Goal: Information Seeking & Learning: Learn about a topic

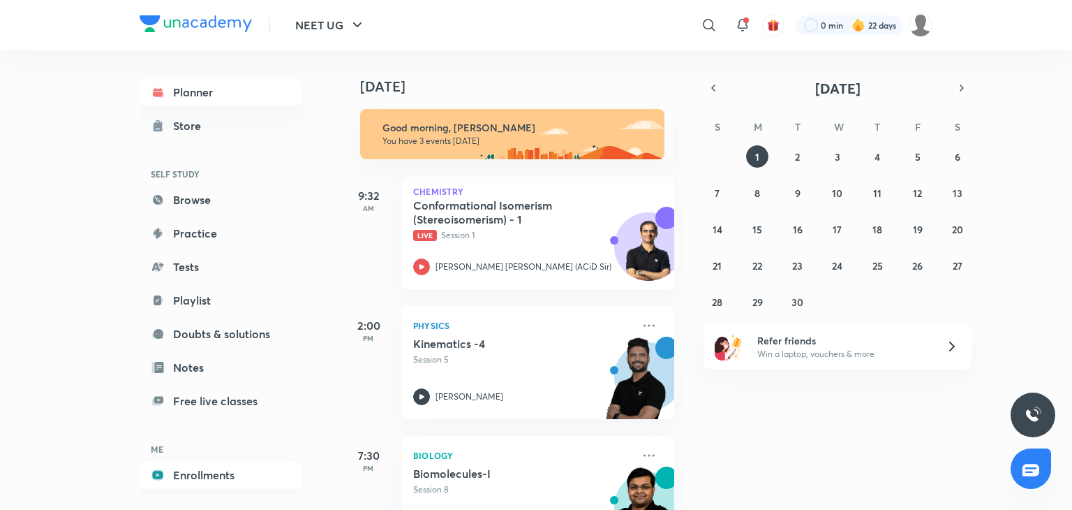
click at [209, 474] on link "Enrollments" at bounding box center [221, 475] width 162 height 28
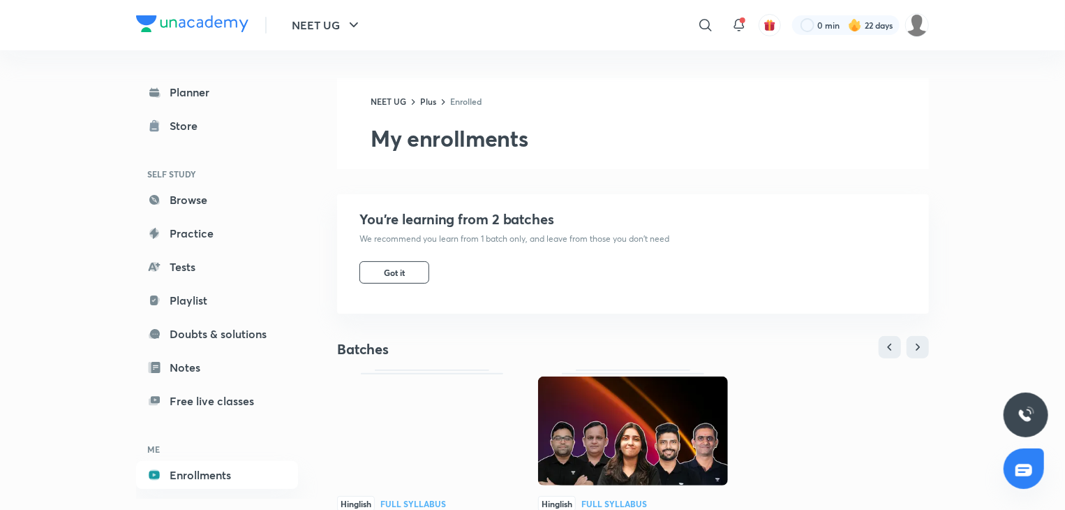
scroll to position [52, 0]
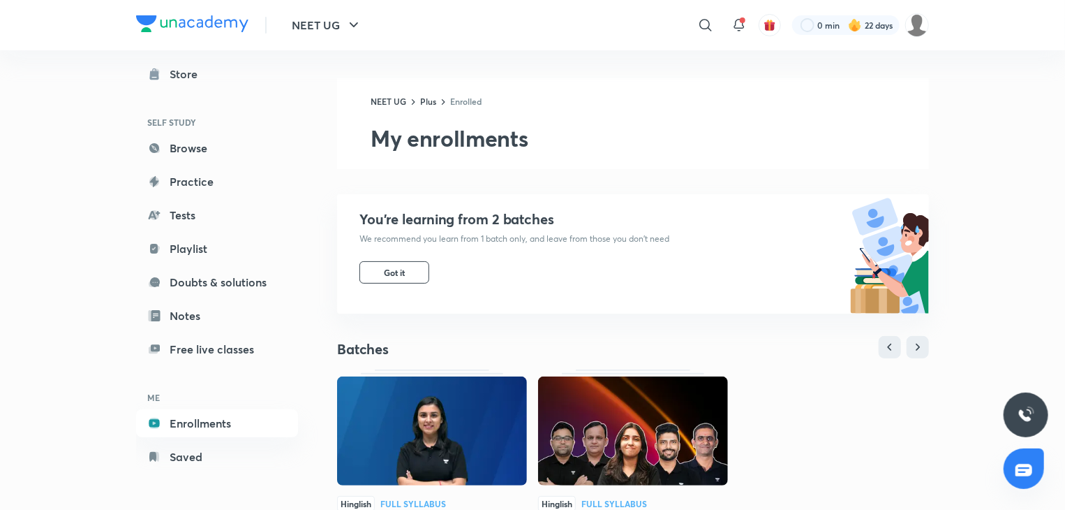
click at [401, 417] on img at bounding box center [432, 430] width 190 height 109
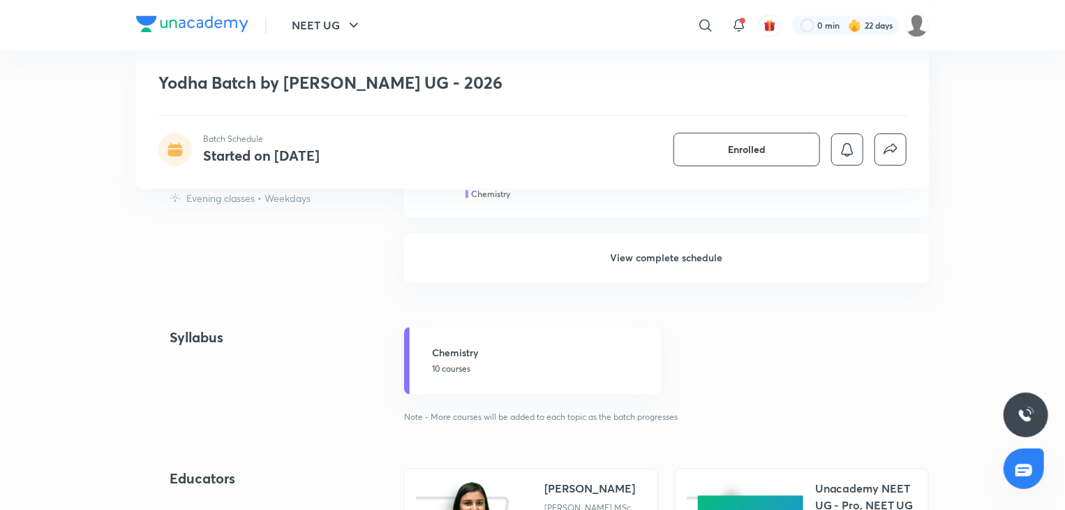
scroll to position [1362, 0]
click at [709, 259] on h6 "View complete schedule" at bounding box center [666, 255] width 525 height 49
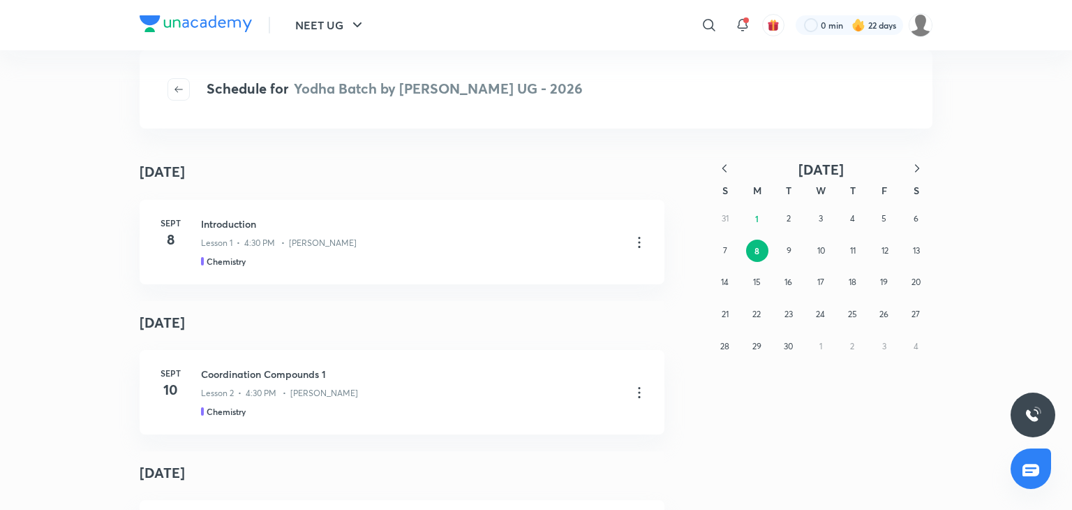
click at [729, 166] on icon "button" at bounding box center [725, 168] width 14 height 14
click at [911, 164] on icon "button" at bounding box center [917, 168] width 14 height 14
click at [889, 317] on button "22" at bounding box center [884, 314] width 22 height 22
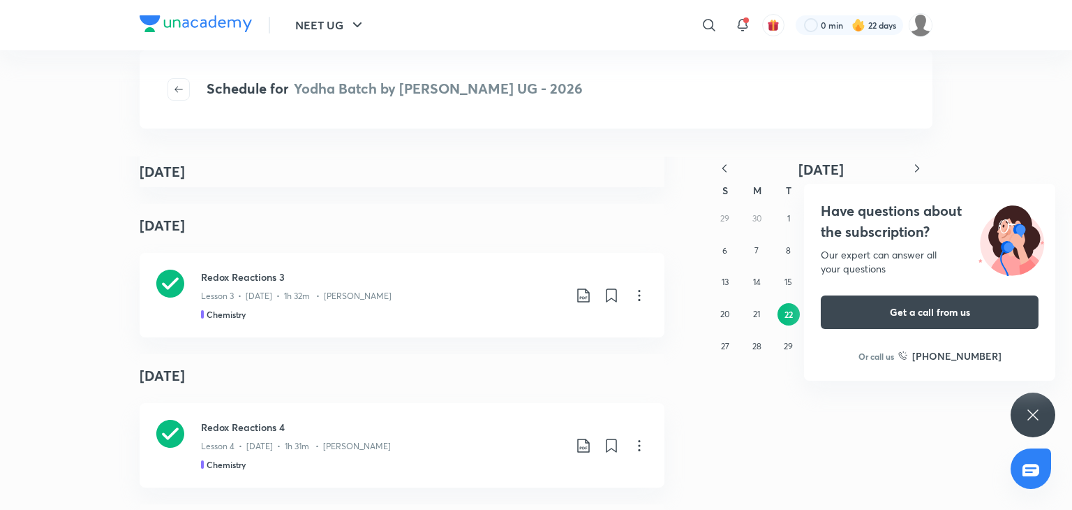
scroll to position [12280, 0]
click at [1019, 414] on div "Have questions about the subscription? Our expert can answer all your questions…" at bounding box center [1033, 414] width 45 height 45
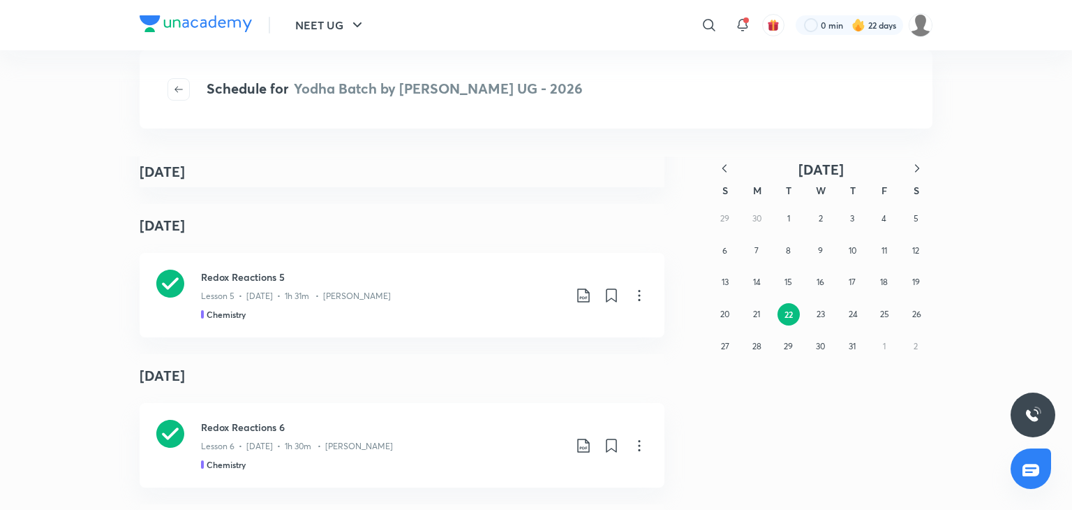
click at [921, 168] on icon "button" at bounding box center [917, 168] width 14 height 14
click at [859, 310] on button "21" at bounding box center [852, 314] width 22 height 22
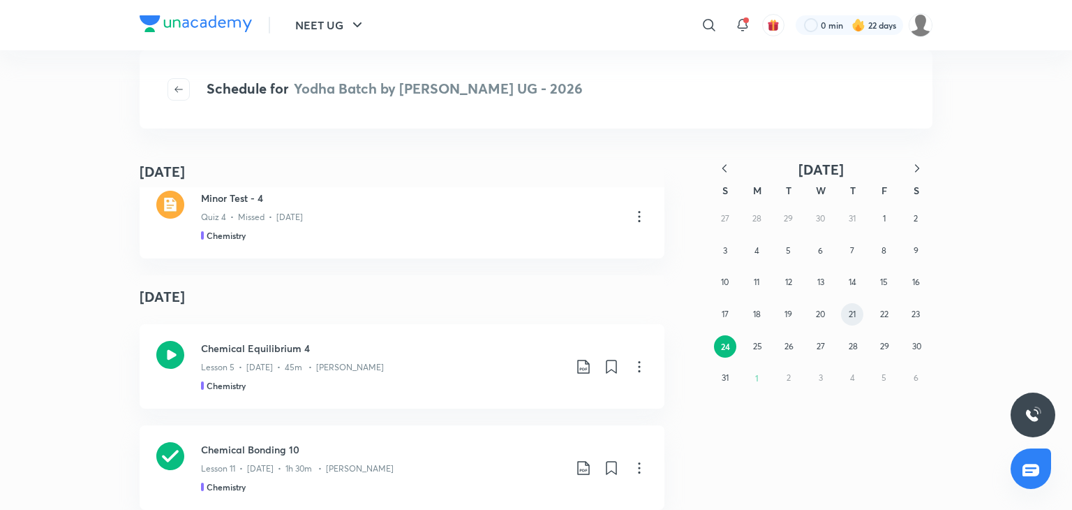
scroll to position [586, 0]
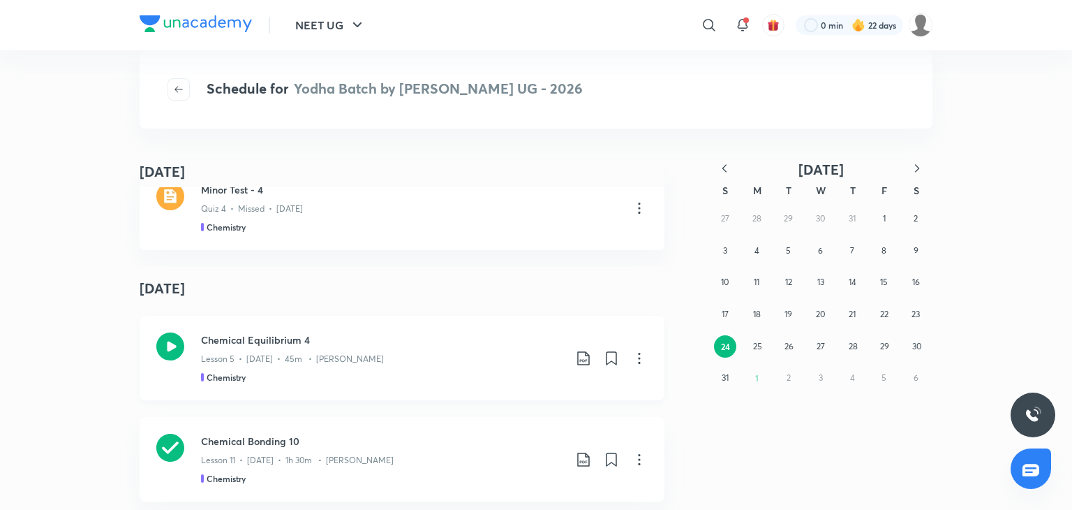
click at [491, 375] on div "Chemistry" at bounding box center [382, 377] width 363 height 13
